Goal: Information Seeking & Learning: Learn about a topic

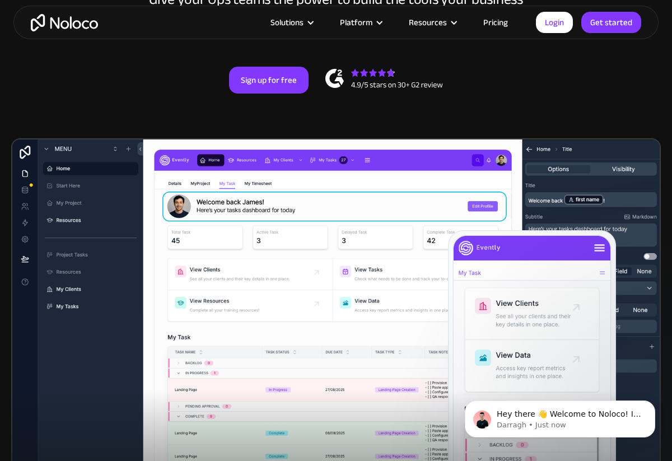
scroll to position [294, 0]
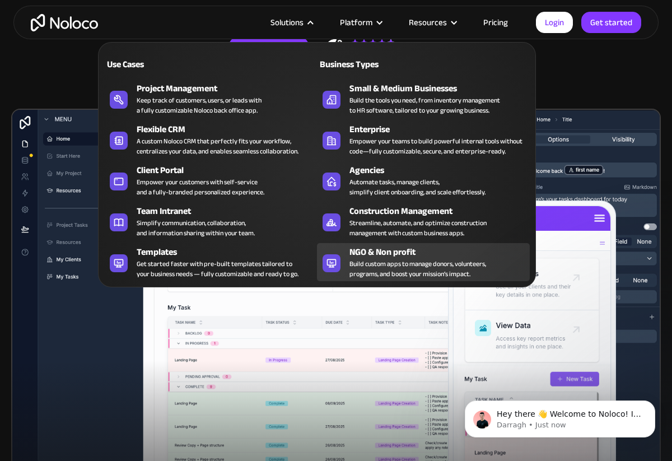
click at [358, 260] on div "Build custom apps to manage donors, volunteers, programs, and boost your missio…" at bounding box center [417, 269] width 137 height 20
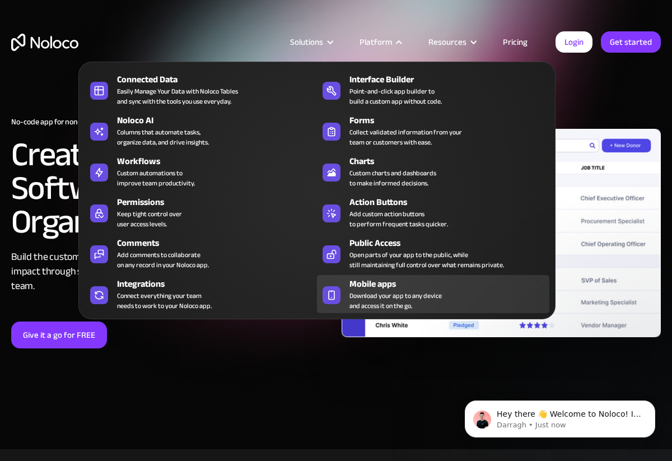
click at [364, 291] on span "Download your app to any device and access it on the go." at bounding box center [395, 301] width 92 height 20
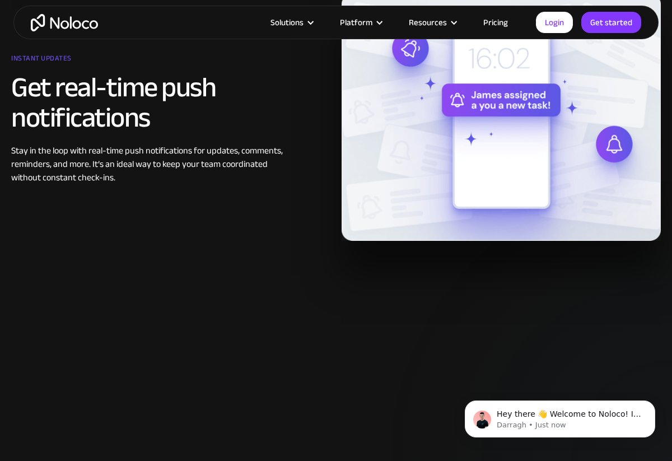
scroll to position [1353, 0]
